Goal: Transaction & Acquisition: Download file/media

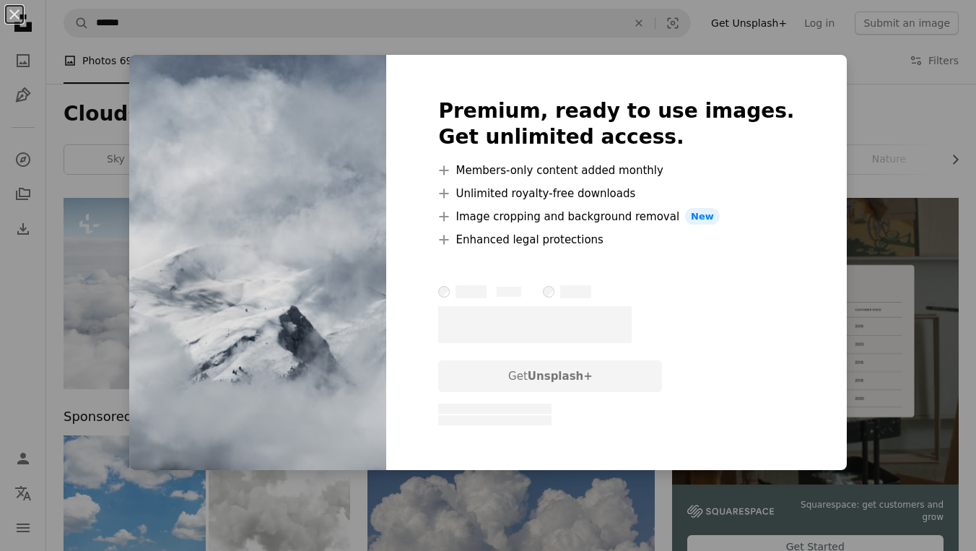
scroll to position [1964, 0]
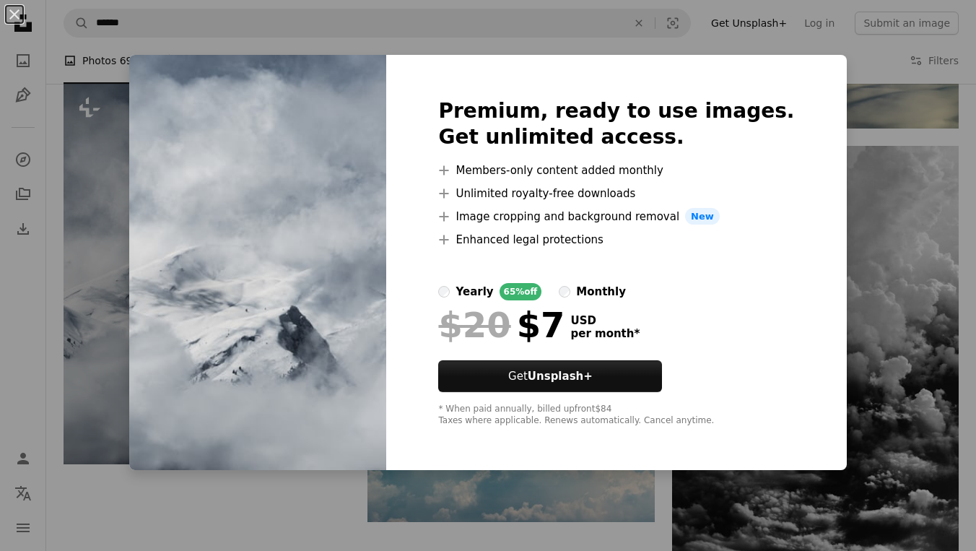
click at [95, 149] on div "An X shape Premium, ready to use images. Get unlimited access. A plus sign Memb…" at bounding box center [488, 275] width 976 height 551
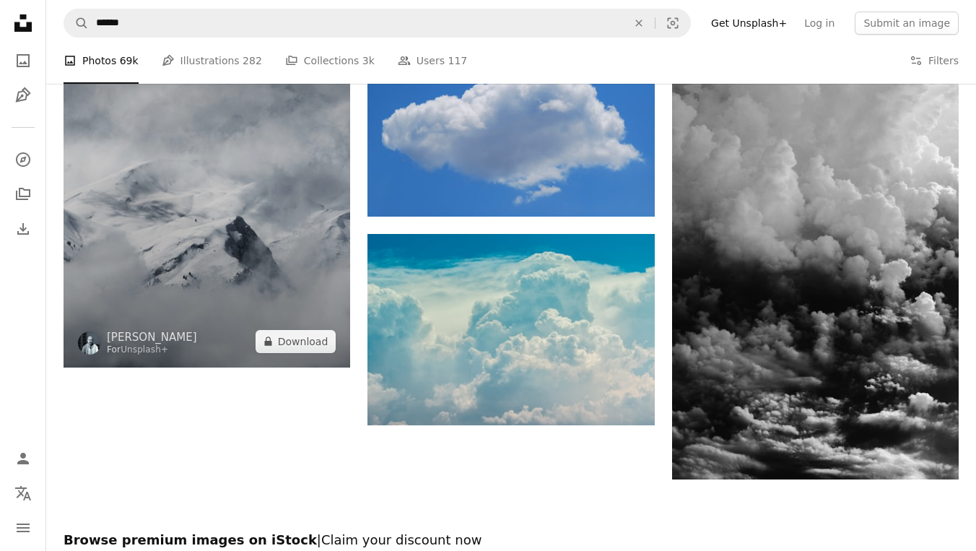
scroll to position [2470, 0]
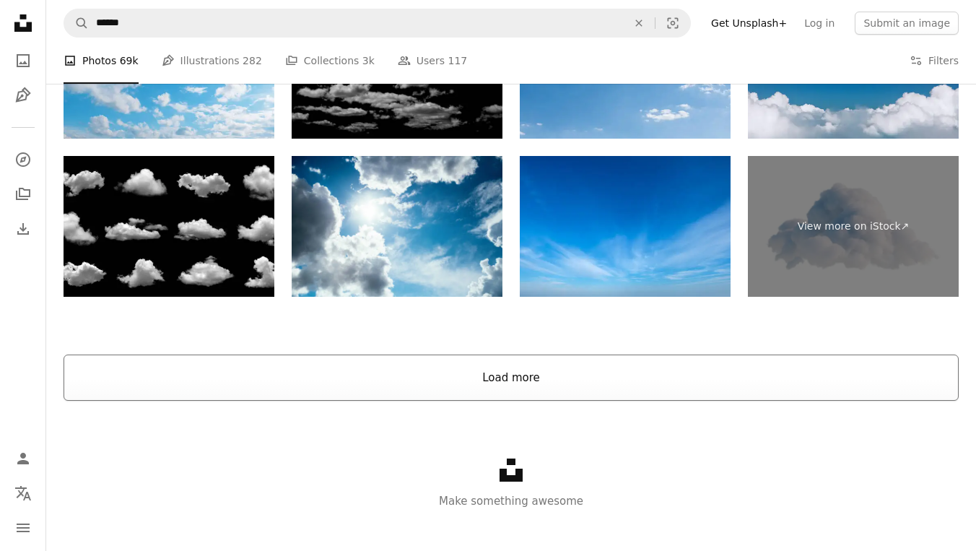
click at [471, 357] on button "Load more" at bounding box center [510, 377] width 895 height 46
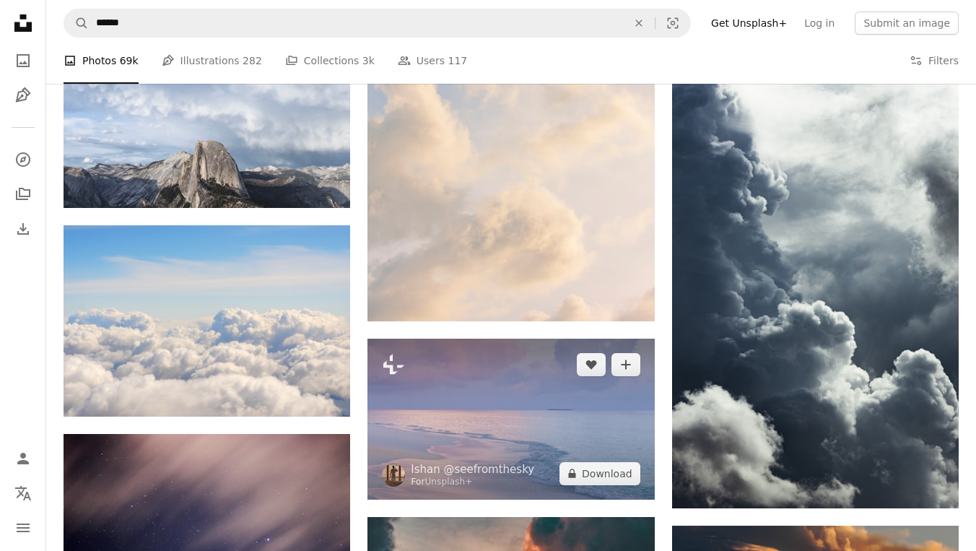
scroll to position [3936, 0]
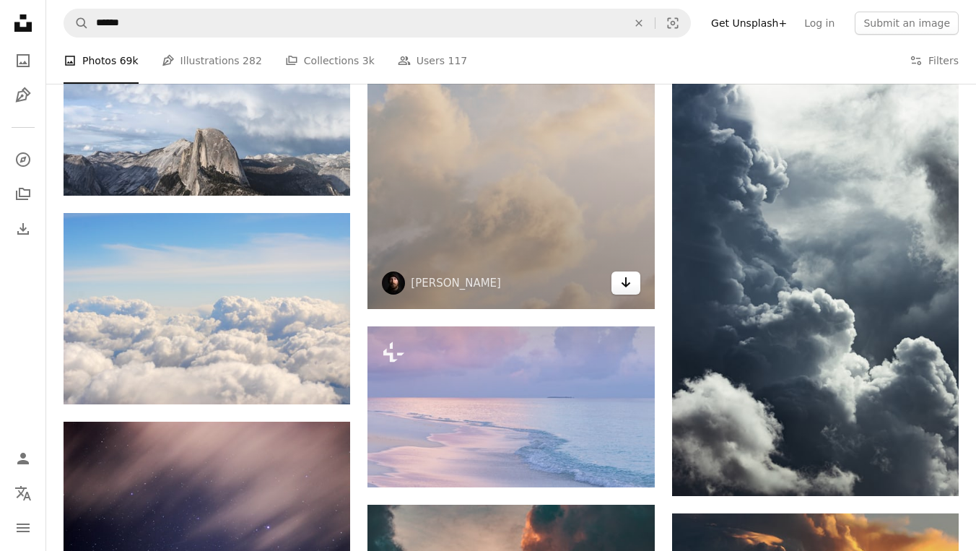
click at [632, 289] on link "Arrow pointing down" at bounding box center [625, 282] width 29 height 23
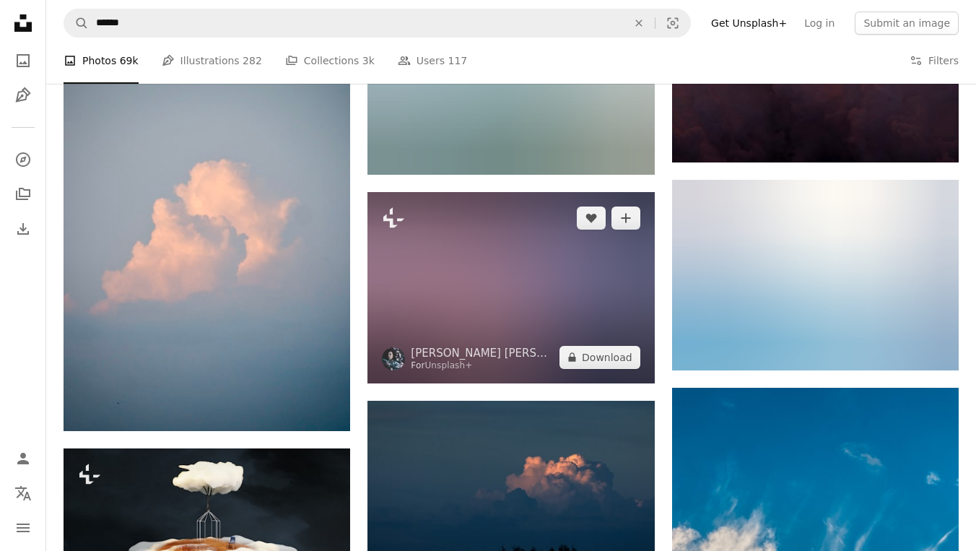
scroll to position [22191, 0]
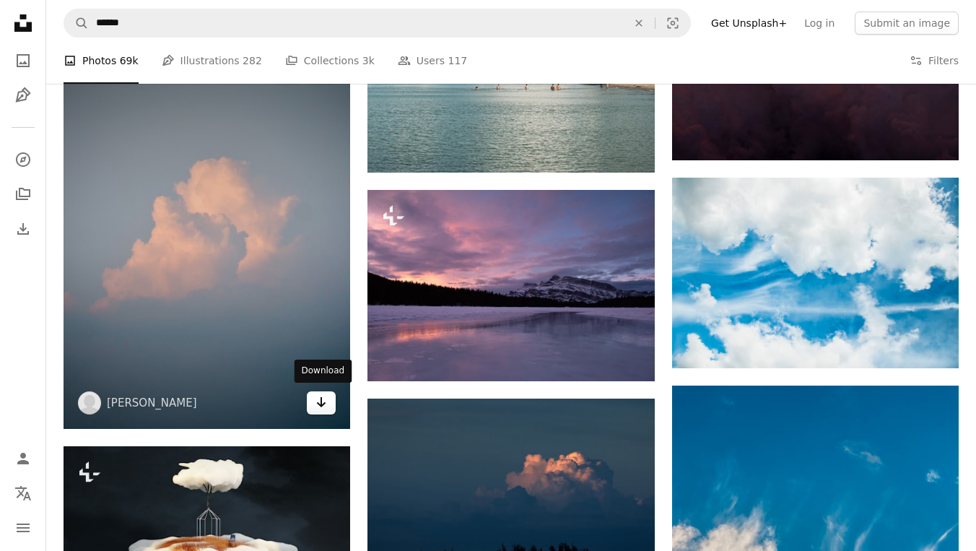
click at [315, 402] on link "Arrow pointing down" at bounding box center [321, 402] width 29 height 23
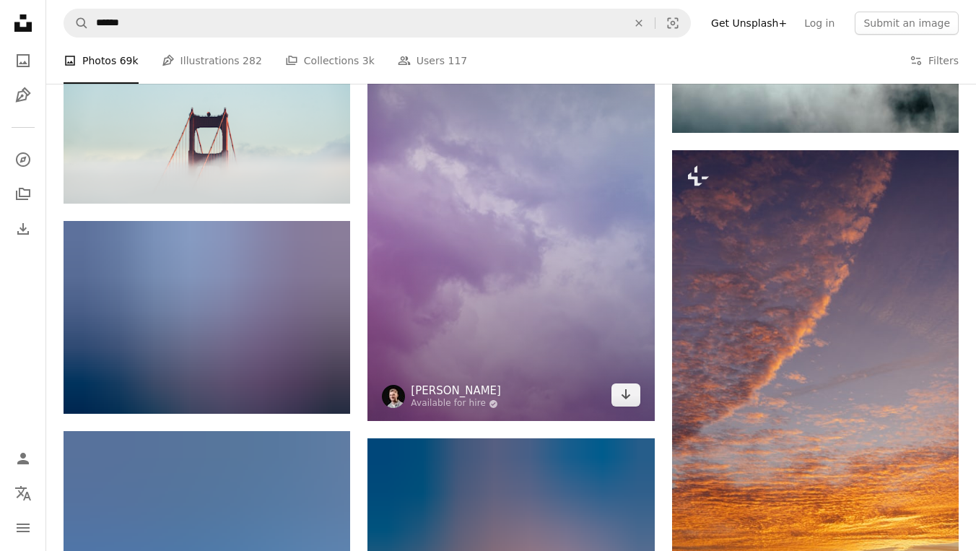
scroll to position [38054, 0]
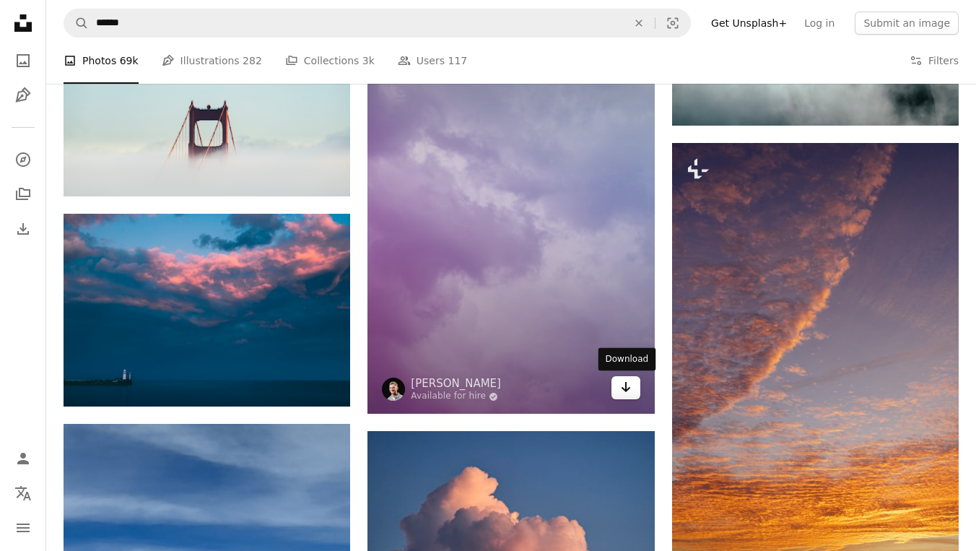
click at [621, 390] on icon "Arrow pointing down" at bounding box center [626, 386] width 12 height 17
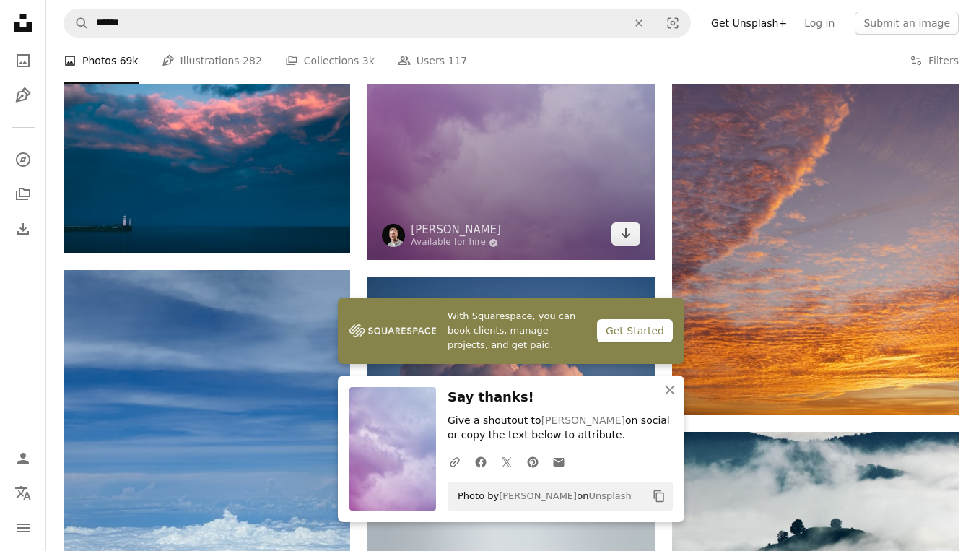
scroll to position [38518, 0]
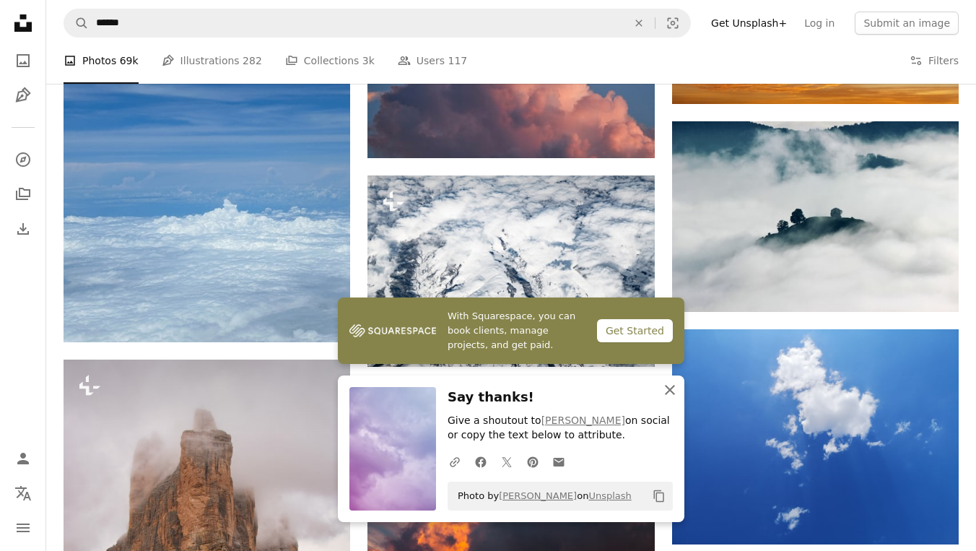
click at [671, 397] on icon "An X shape" at bounding box center [669, 389] width 17 height 17
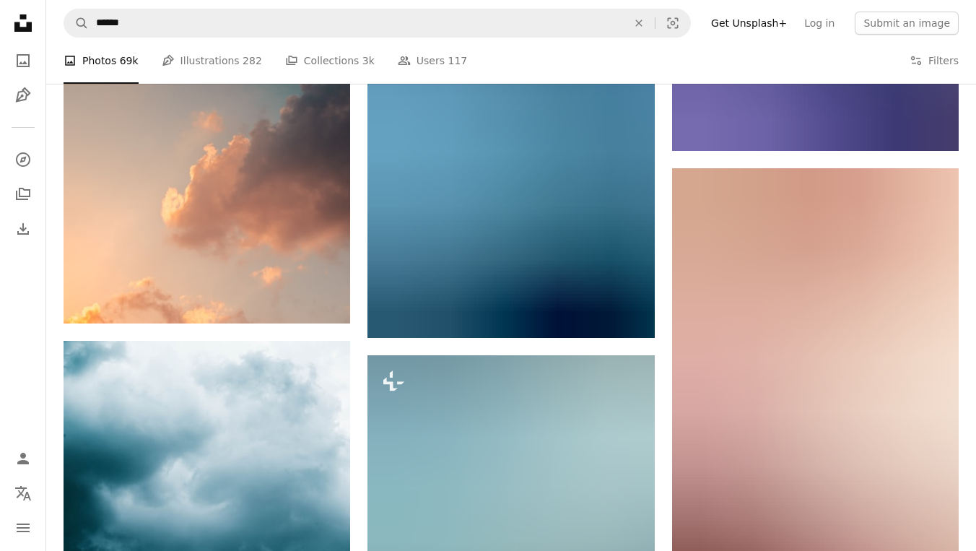
scroll to position [40647, 0]
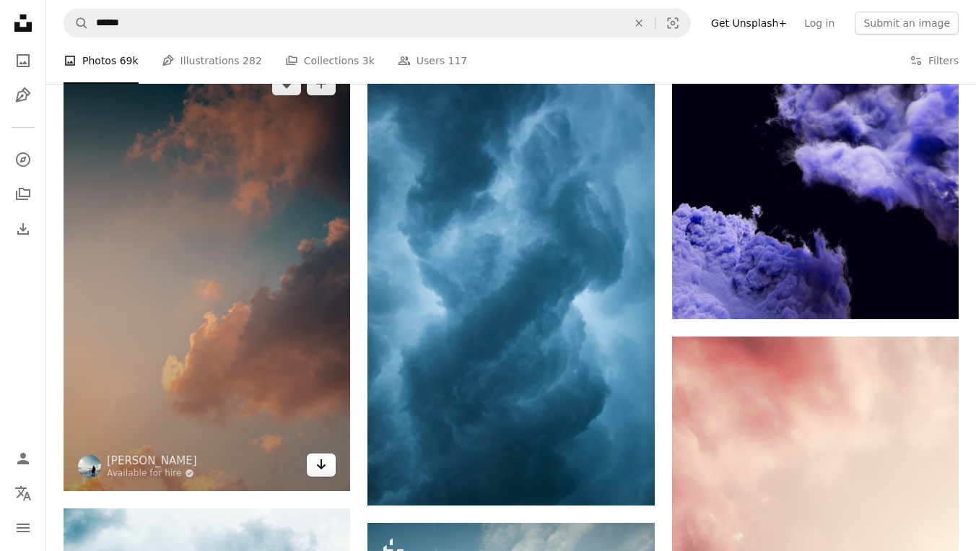
click at [315, 465] on link "Arrow pointing down" at bounding box center [321, 464] width 29 height 23
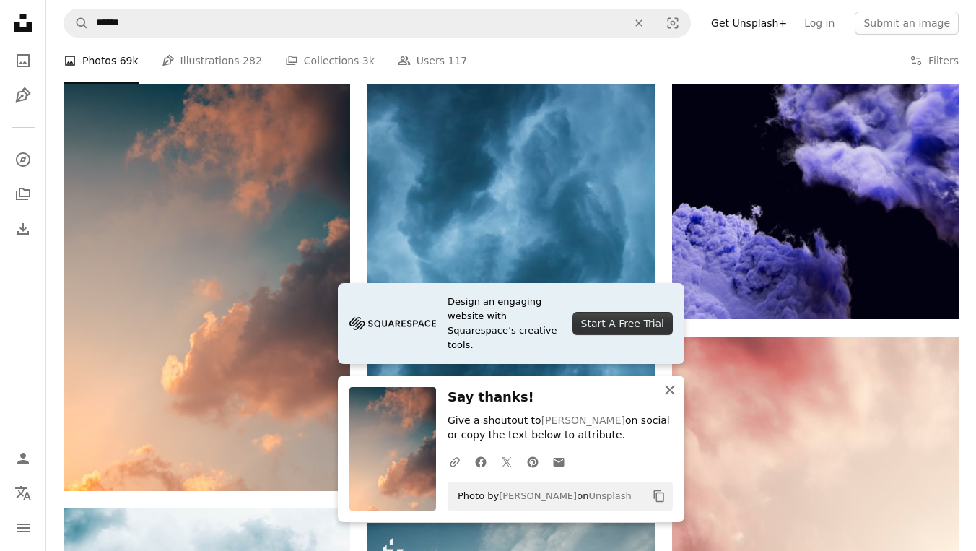
click at [670, 390] on icon "An X shape" at bounding box center [669, 389] width 17 height 17
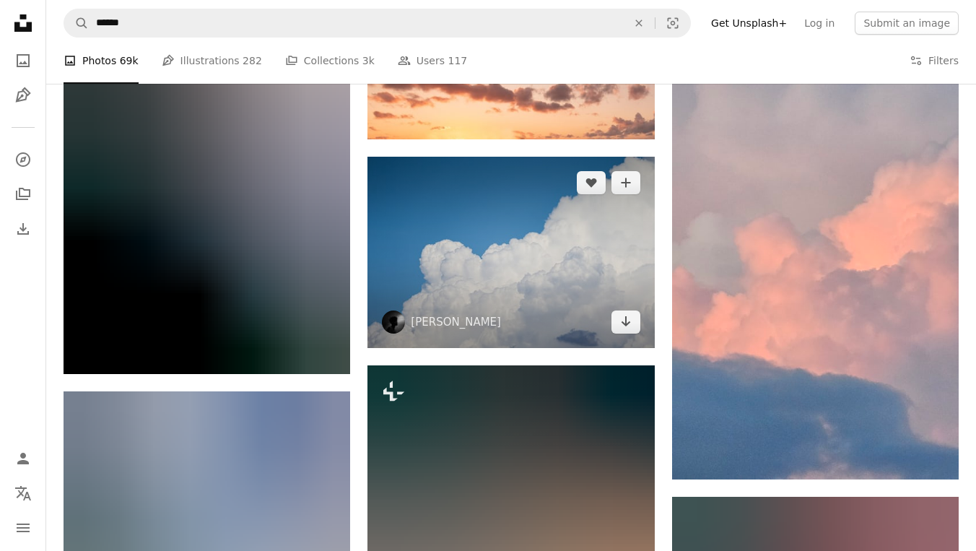
scroll to position [51563, 0]
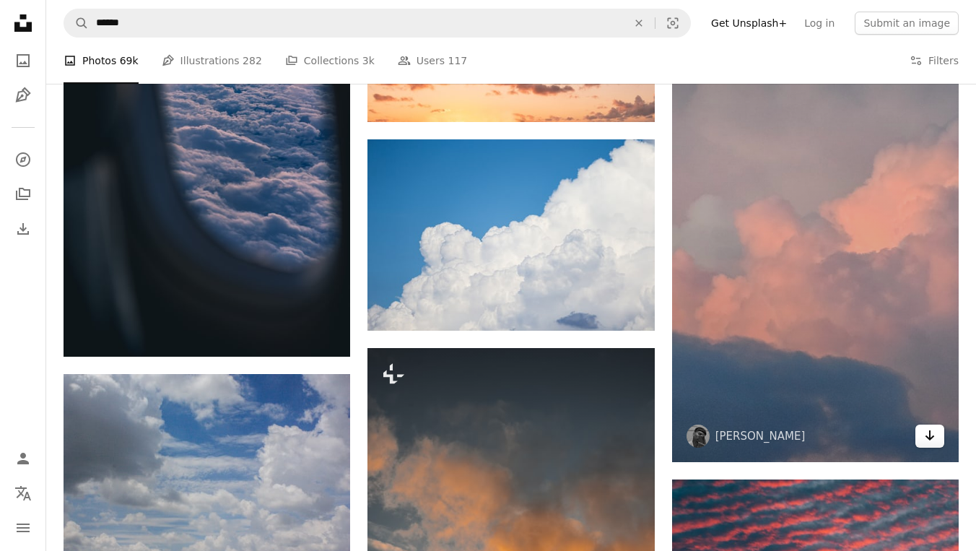
click at [937, 434] on link "Arrow pointing down" at bounding box center [929, 435] width 29 height 23
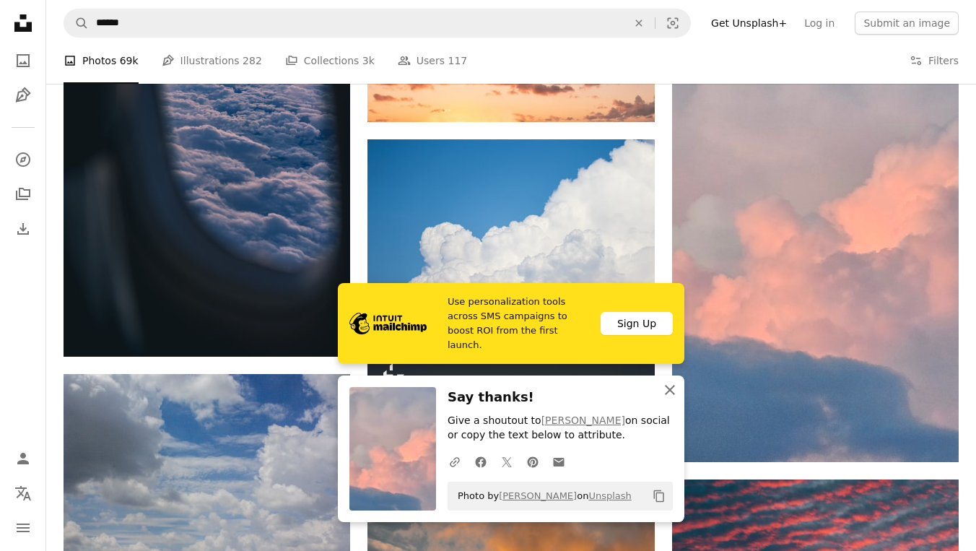
click at [672, 394] on icon "button" at bounding box center [670, 390] width 10 height 10
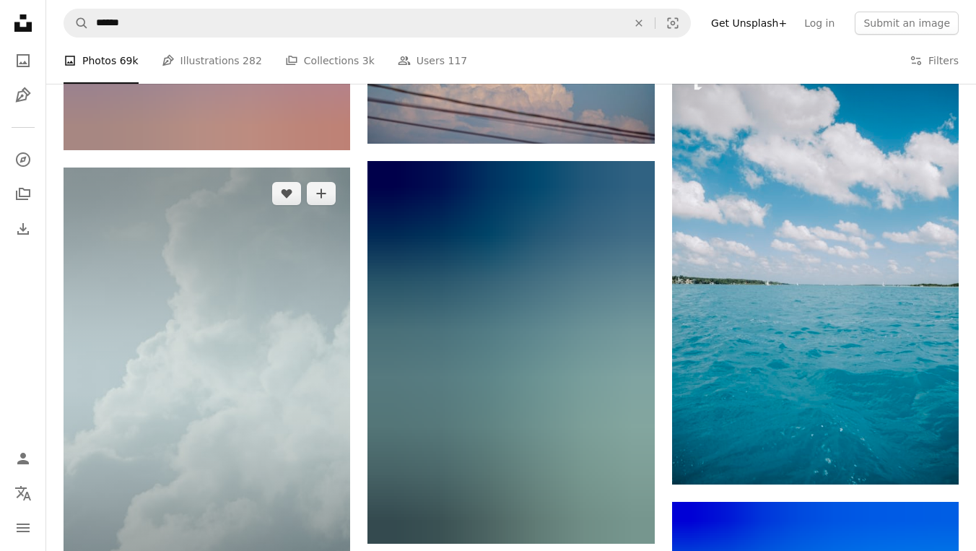
scroll to position [60116, 0]
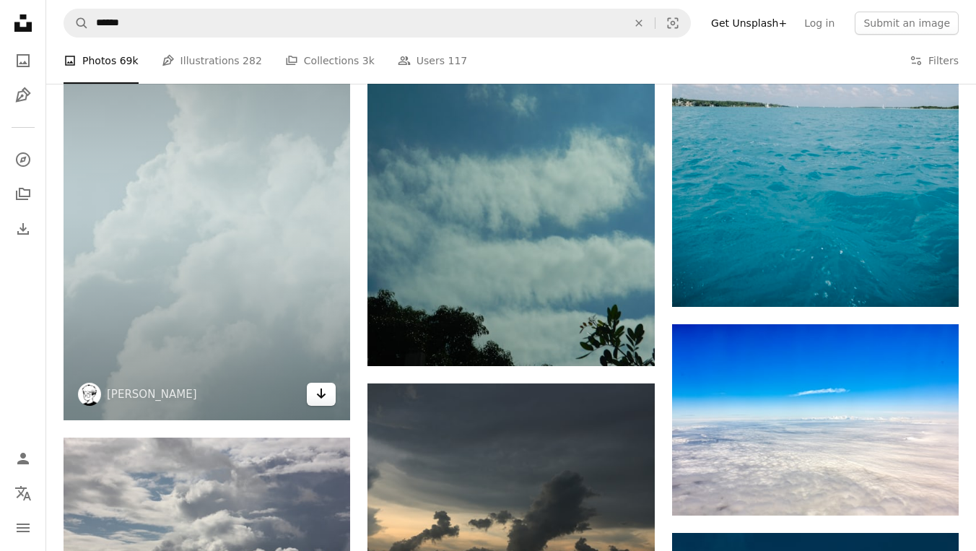
click at [320, 398] on icon "Arrow pointing down" at bounding box center [321, 393] width 12 height 17
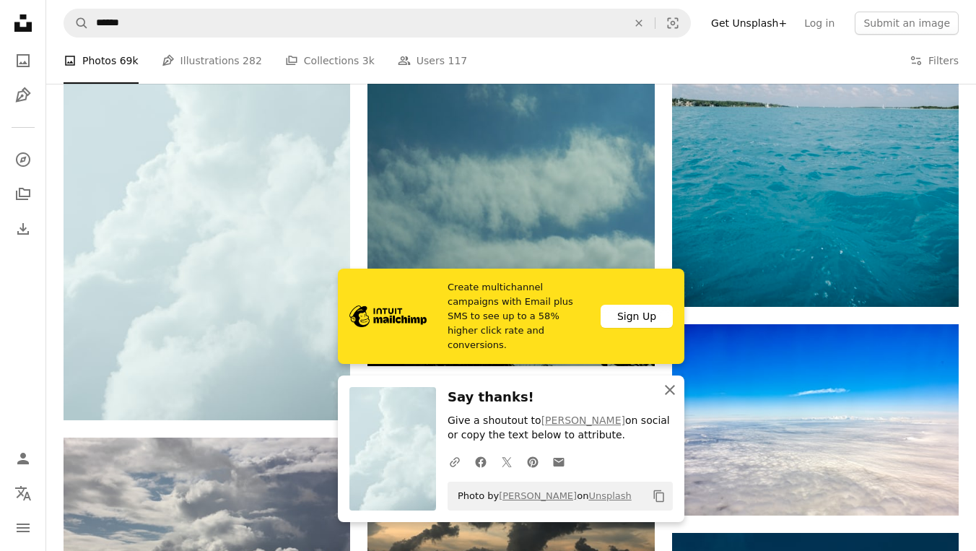
click at [671, 393] on button "An X shape Close" at bounding box center [669, 389] width 29 height 29
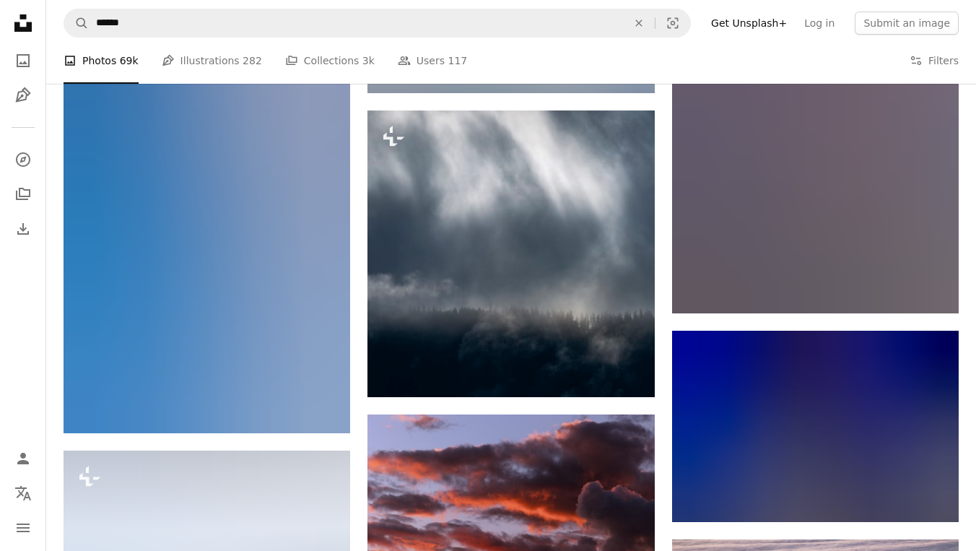
scroll to position [70198, 0]
